Goal: Task Accomplishment & Management: Manage account settings

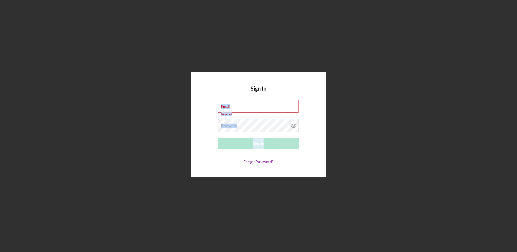
drag, startPoint x: 144, startPoint y: 112, endPoint x: 237, endPoint y: 169, distance: 108.8
click at [235, 168] on div "Sign In Email Required Password Required Sign In Forgot Password?" at bounding box center [259, 124] width 512 height 249
drag, startPoint x: 237, startPoint y: 169, endPoint x: 225, endPoint y: 104, distance: 65.6
click at [225, 104] on label "Email" at bounding box center [225, 106] width 9 height 4
click at [225, 104] on input "Email" at bounding box center [258, 106] width 81 height 13
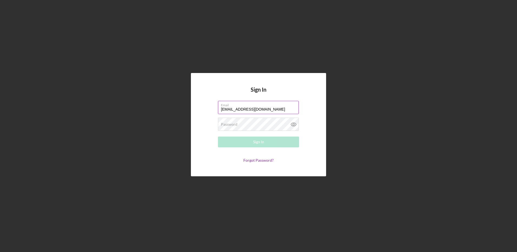
type input "[EMAIL_ADDRESS][DOMAIN_NAME]"
click at [218, 137] on button "Sign In" at bounding box center [258, 142] width 81 height 11
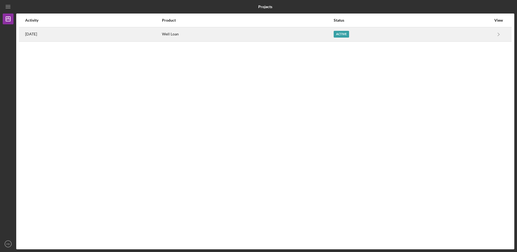
click at [195, 33] on div "Well Loan" at bounding box center [247, 35] width 171 height 14
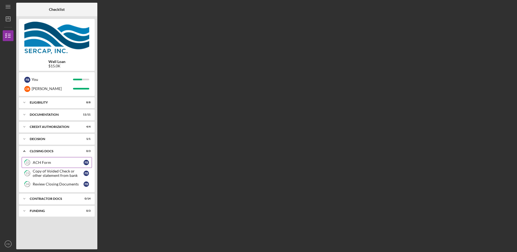
click at [38, 158] on link "22 ACH Form F B" at bounding box center [57, 162] width 70 height 11
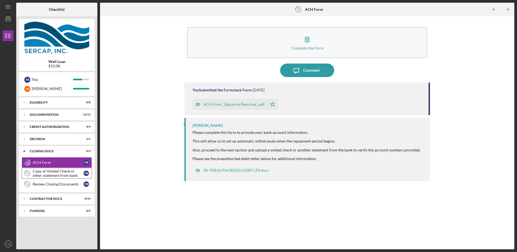
click at [49, 175] on div "Copy of Voided Check or other statement from bank" at bounding box center [58, 173] width 51 height 9
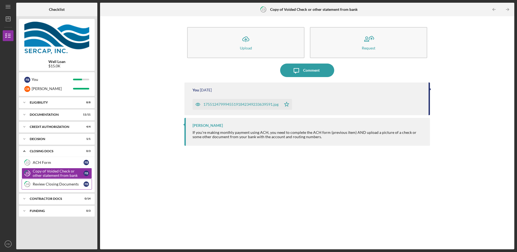
click at [42, 185] on div "Review Closing Documents" at bounding box center [58, 184] width 51 height 4
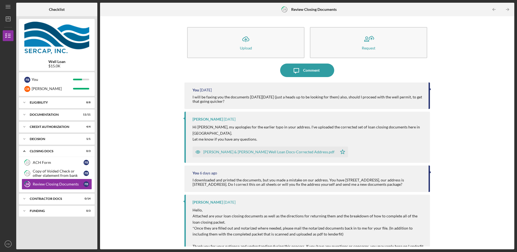
click at [234, 103] on div "I will be faxing you the documents [DATE][DATE] (just a heads up to be looking …" at bounding box center [308, 99] width 230 height 9
click at [7, 246] on icon "FB" at bounding box center [8, 244] width 11 height 14
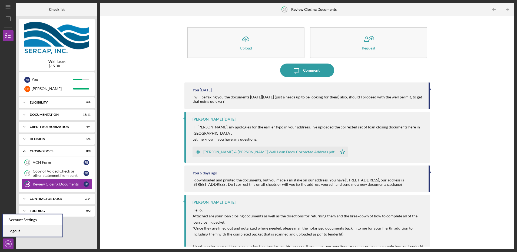
click at [12, 229] on link "Logout" at bounding box center [32, 231] width 59 height 11
